Goal: Task Accomplishment & Management: Use online tool/utility

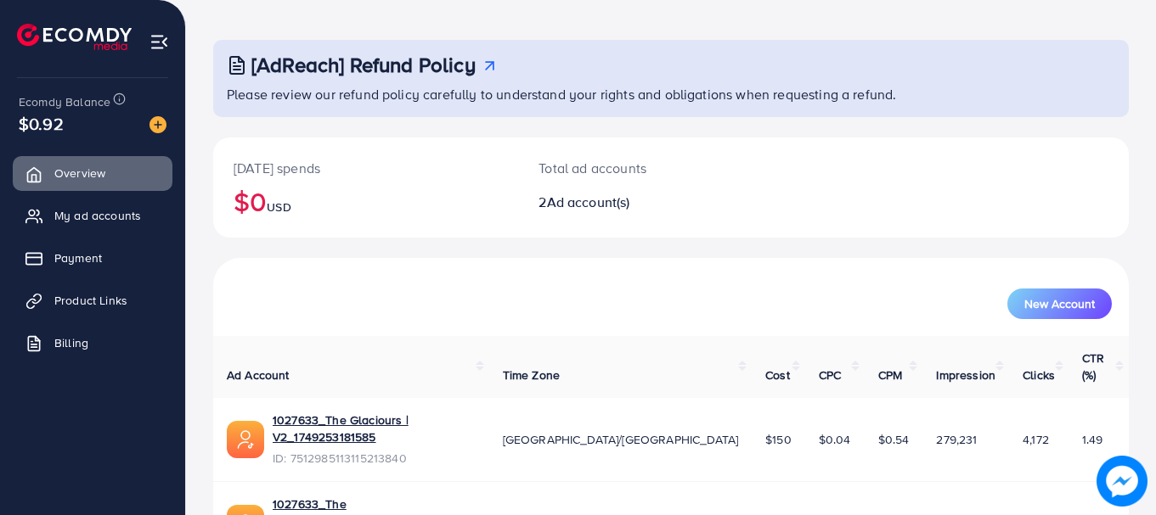
scroll to position [136, 0]
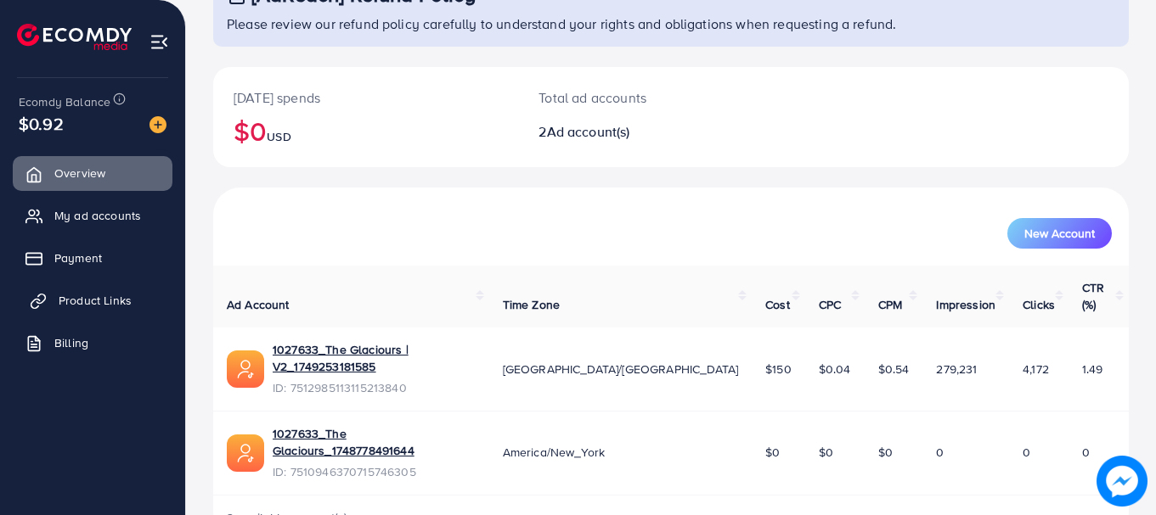
click at [57, 293] on link "Product Links" at bounding box center [93, 301] width 160 height 34
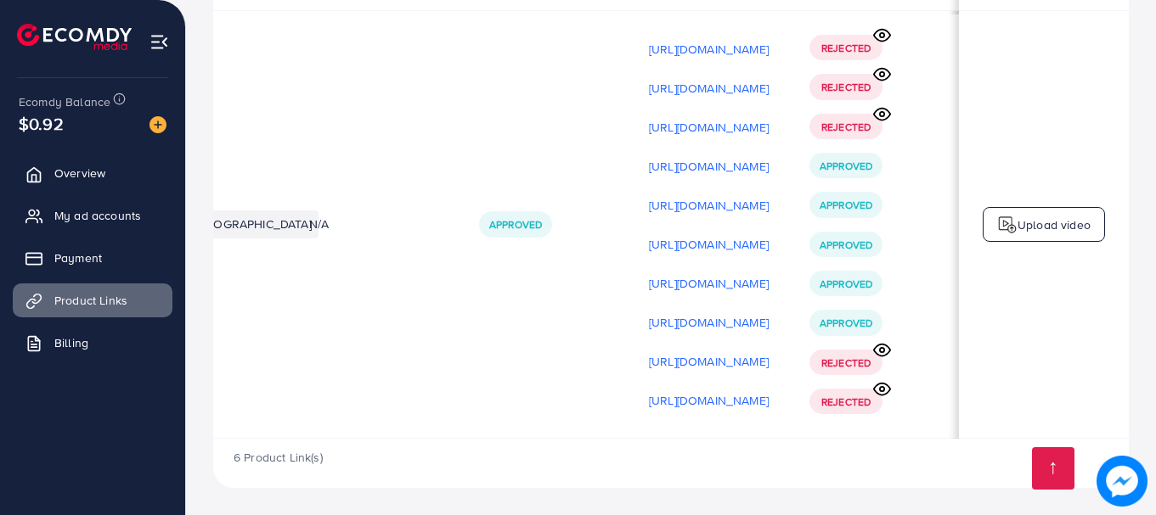
scroll to position [0, 430]
click at [1020, 227] on p "Upload video" at bounding box center [1053, 225] width 73 height 20
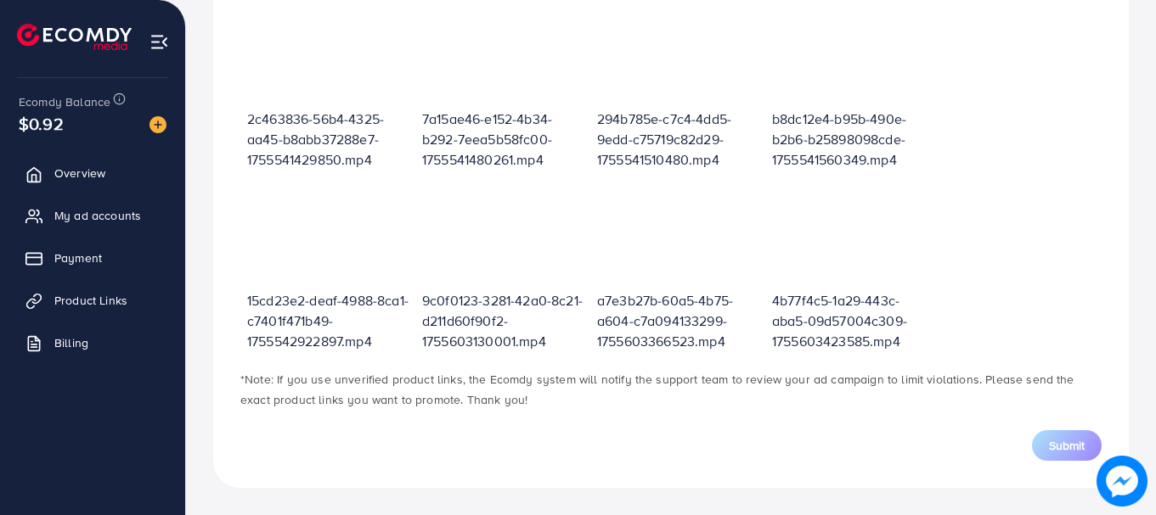
scroll to position [610, 0]
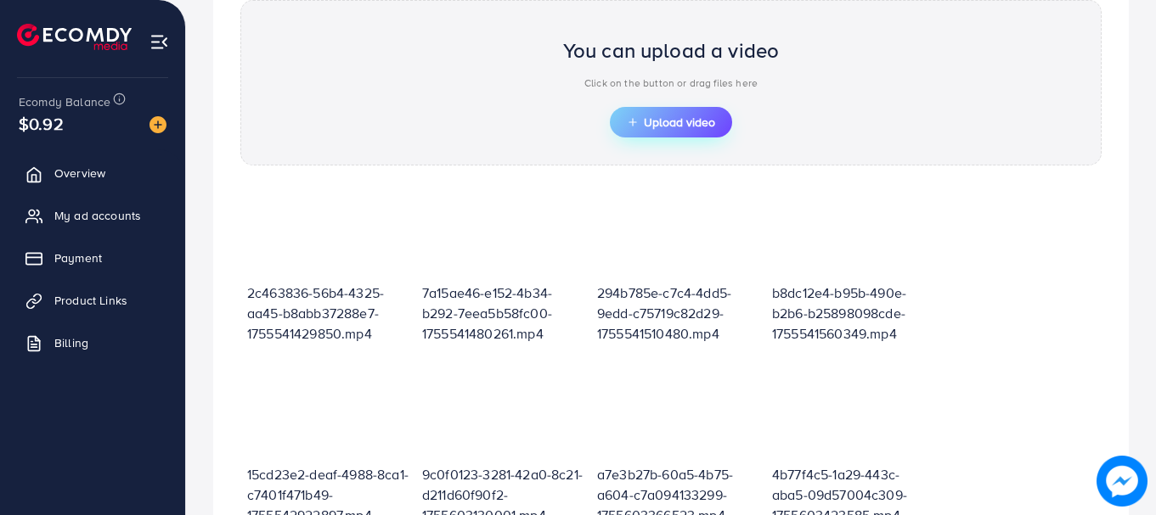
click at [656, 123] on span "Upload video" at bounding box center [671, 122] width 88 height 12
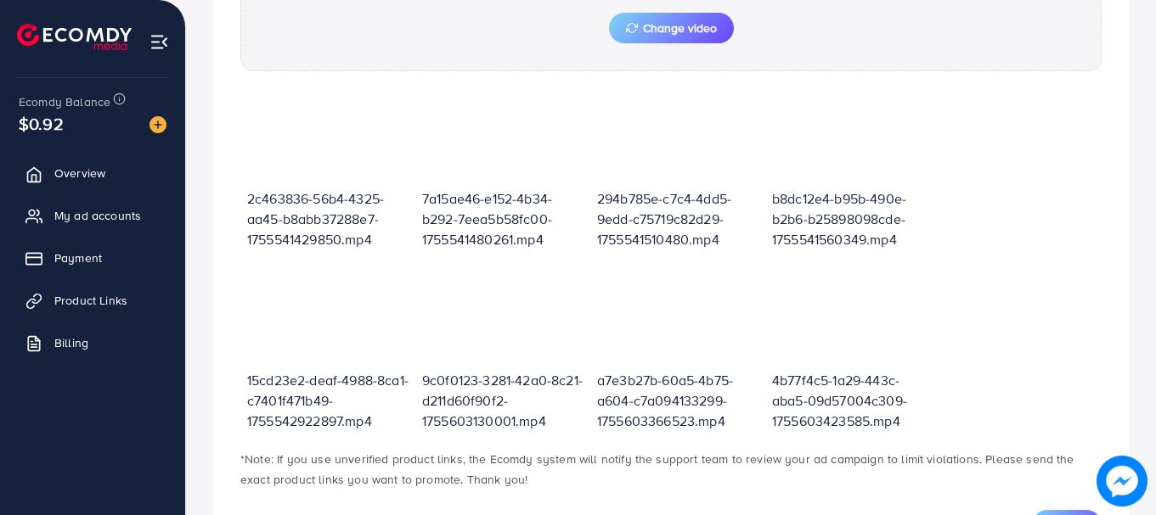
scroll to position [815, 0]
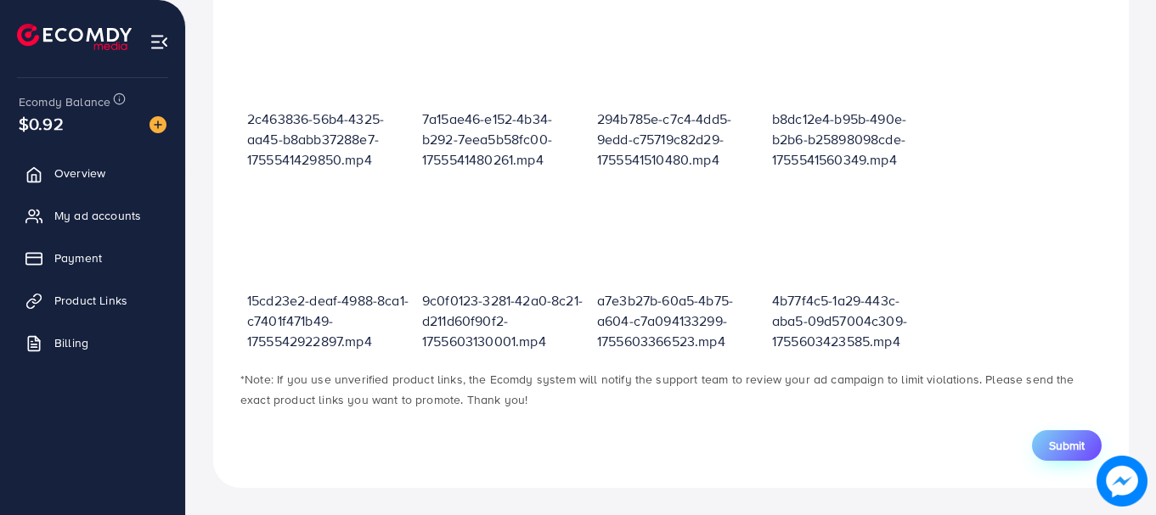
click at [1061, 446] on span "Submit" at bounding box center [1067, 445] width 36 height 17
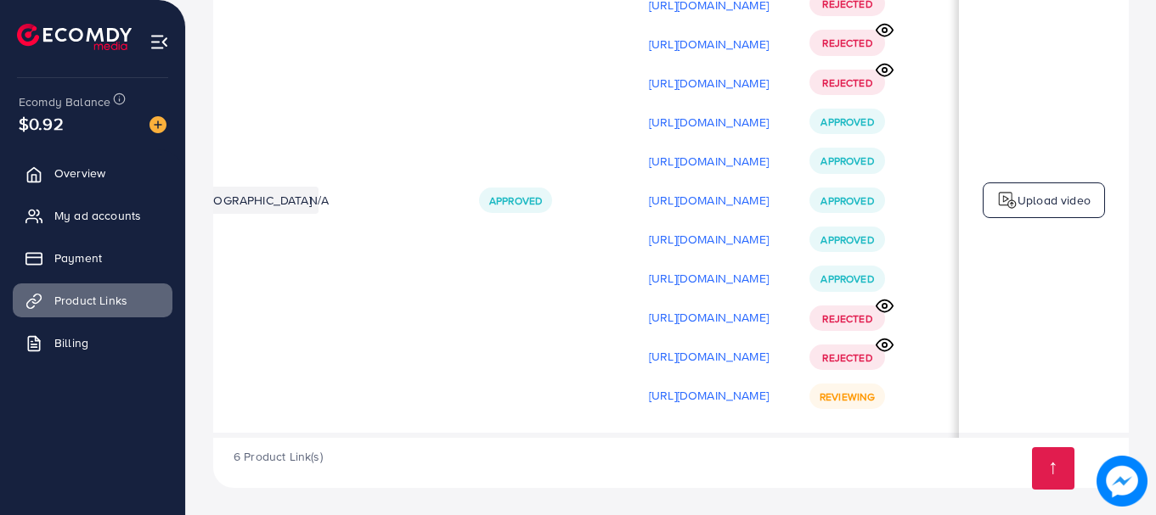
scroll to position [0, 430]
